Goal: Task Accomplishment & Management: Use online tool/utility

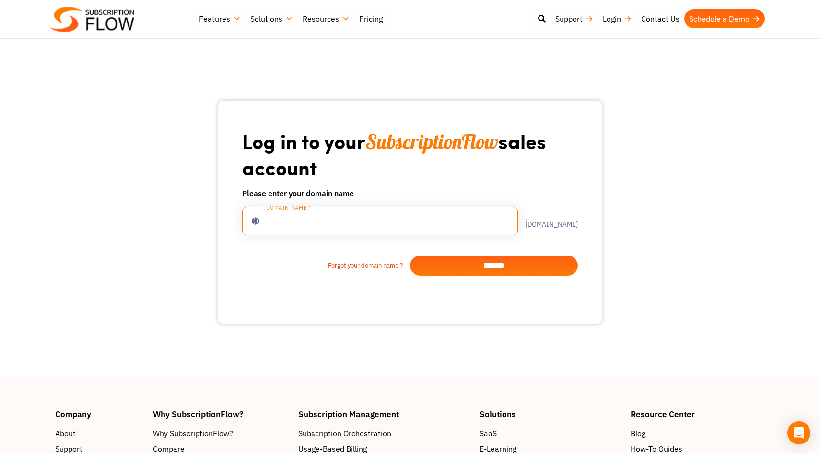
click at [385, 218] on input "text" at bounding box center [380, 221] width 276 height 29
type input "********"
click at [521, 264] on input "*******" at bounding box center [494, 265] width 168 height 20
